Goal: Check status: Check status

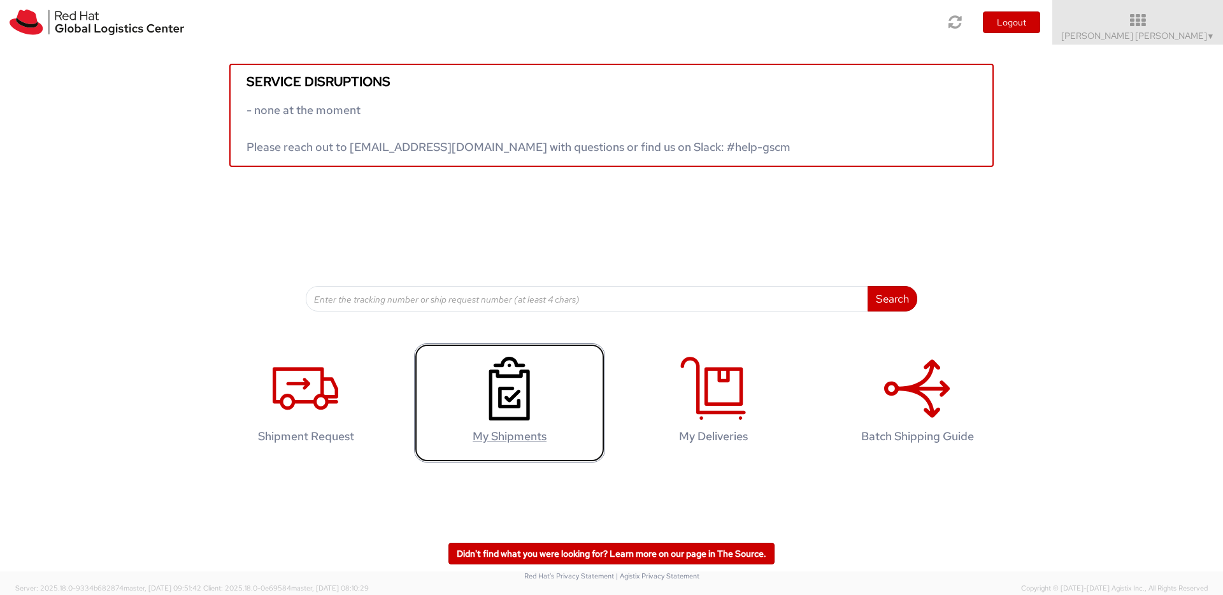
click at [527, 371] on use at bounding box center [509, 389] width 41 height 64
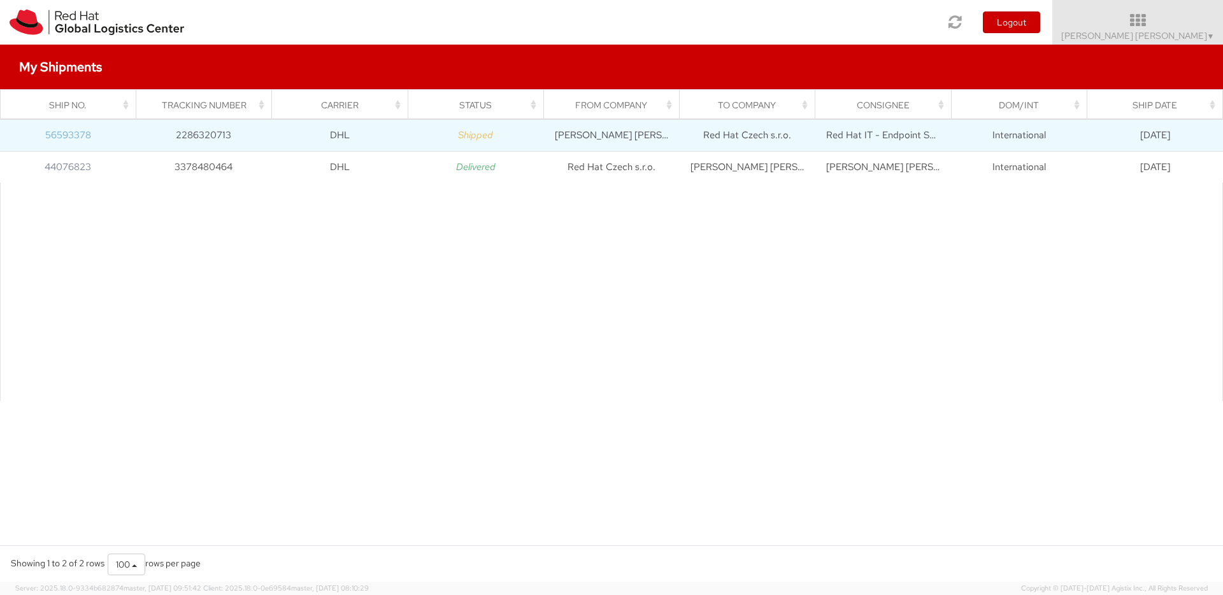
click at [76, 138] on link "56593378" at bounding box center [68, 135] width 46 height 13
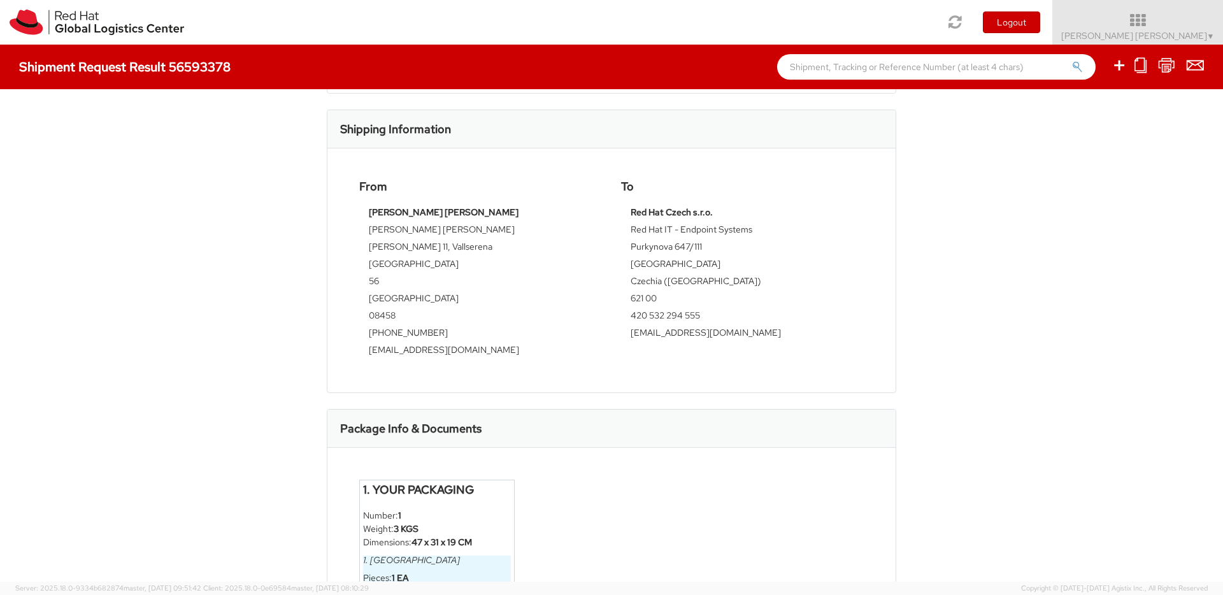
scroll to position [695, 0]
